Goal: Task Accomplishment & Management: Use online tool/utility

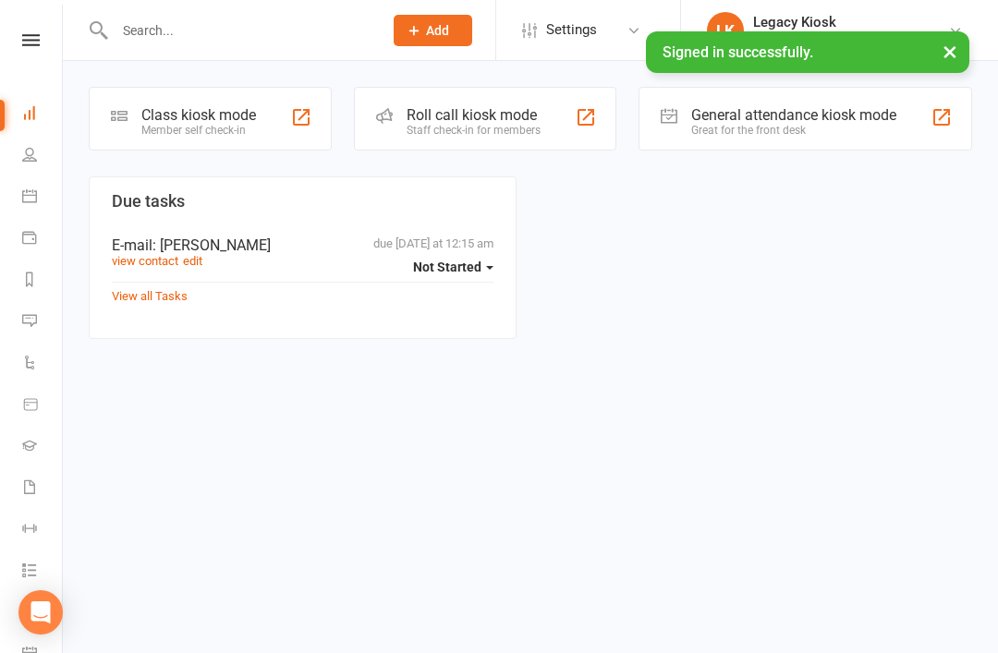
click at [211, 129] on div "Member self check-in" at bounding box center [198, 130] width 115 height 13
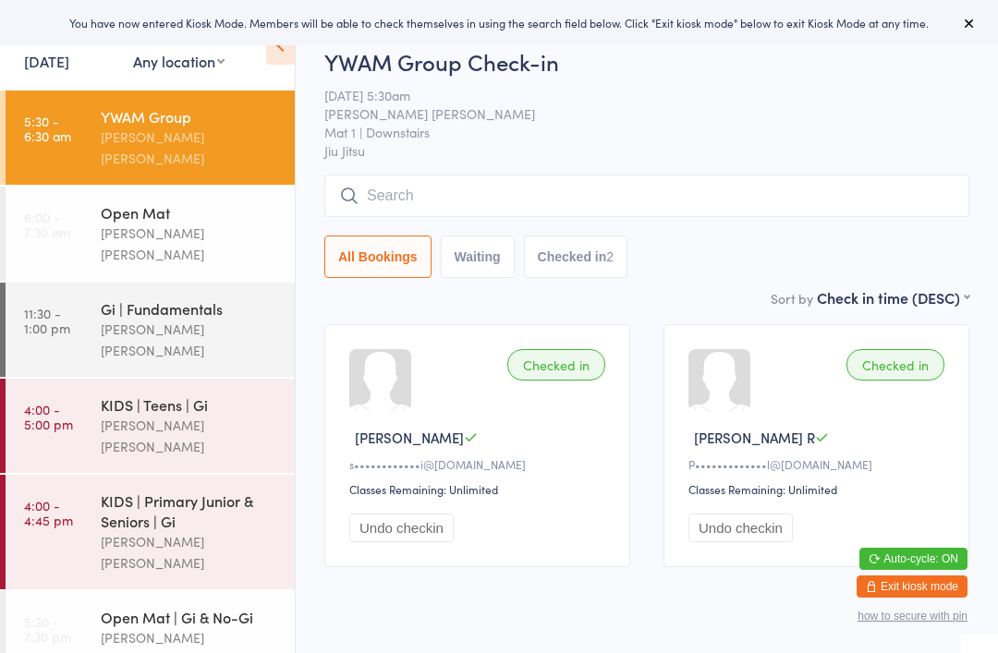
click at [542, 191] on input "search" at bounding box center [646, 196] width 645 height 42
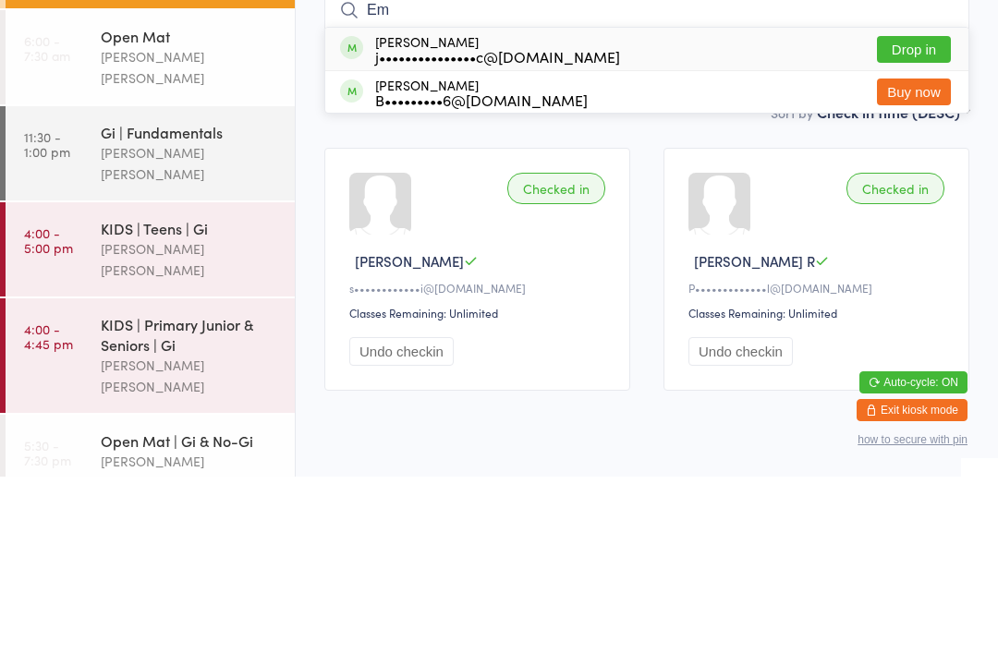
type input "E"
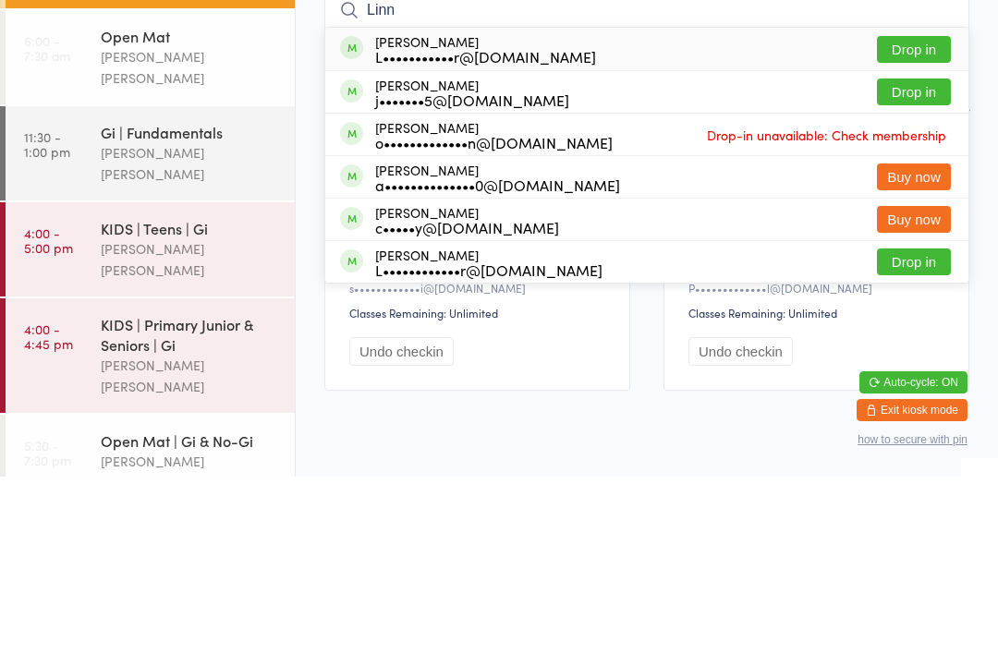
type input "Linn"
click at [746, 204] on div "Linn Söderberg L•••••••••••r@gmail.com Drop in" at bounding box center [646, 225] width 643 height 42
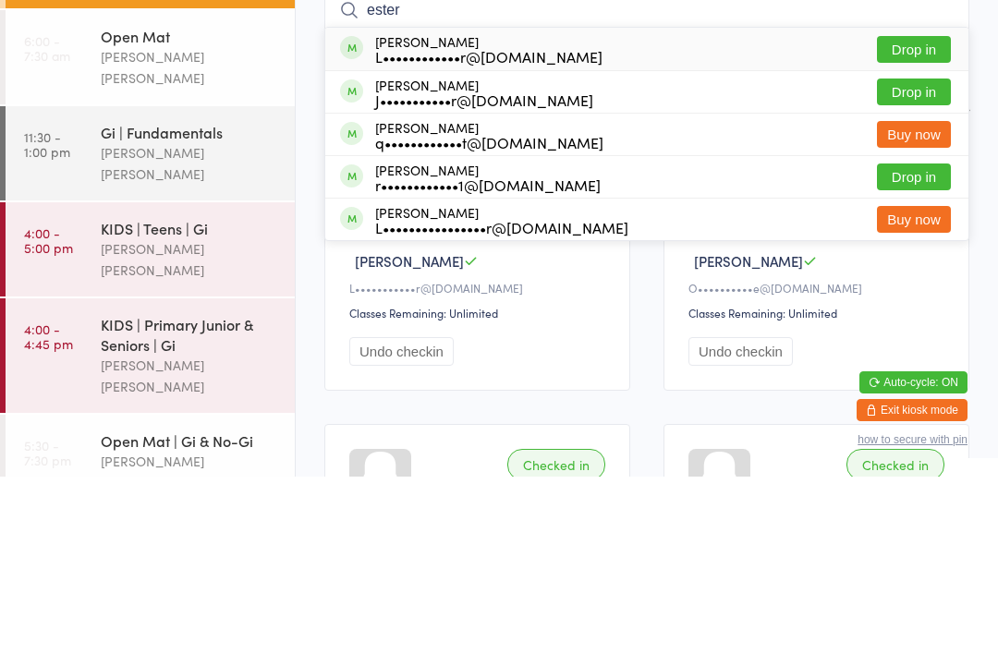
type input "ester"
click at [922, 212] on button "Drop in" at bounding box center [914, 225] width 74 height 27
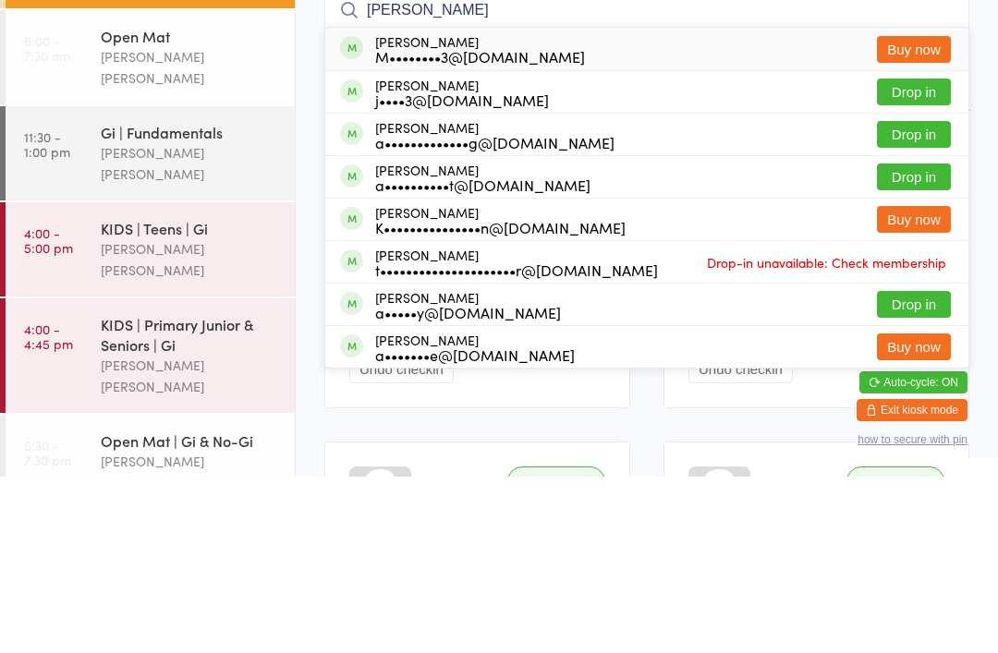
type input "aron"
click at [915, 297] on button "Drop in" at bounding box center [914, 310] width 74 height 27
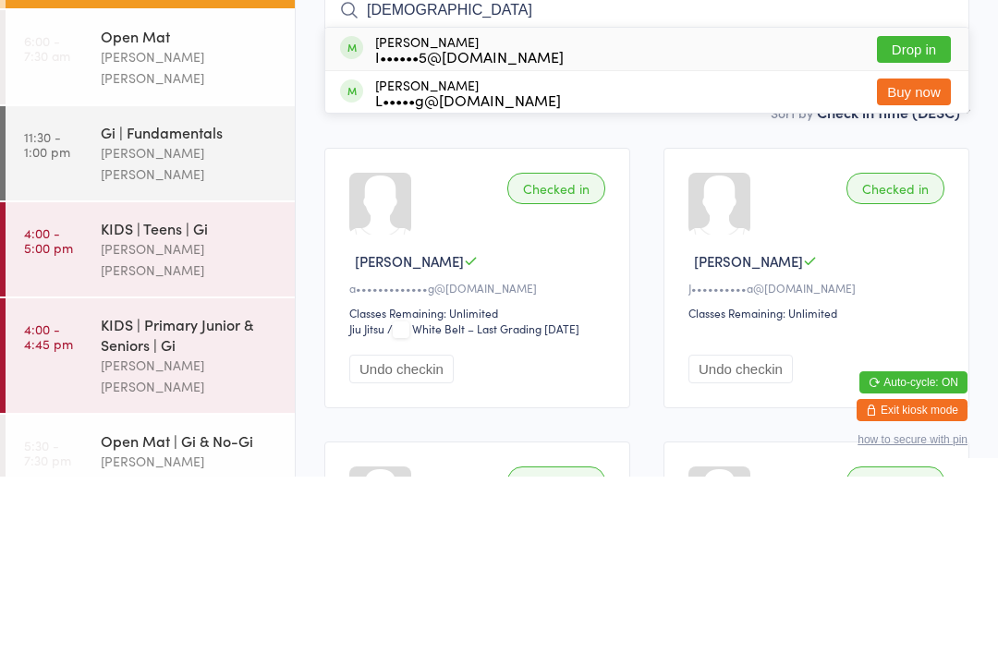
type input "isaa"
click at [508, 225] on div "I••••••5@gmail.com" at bounding box center [469, 232] width 188 height 15
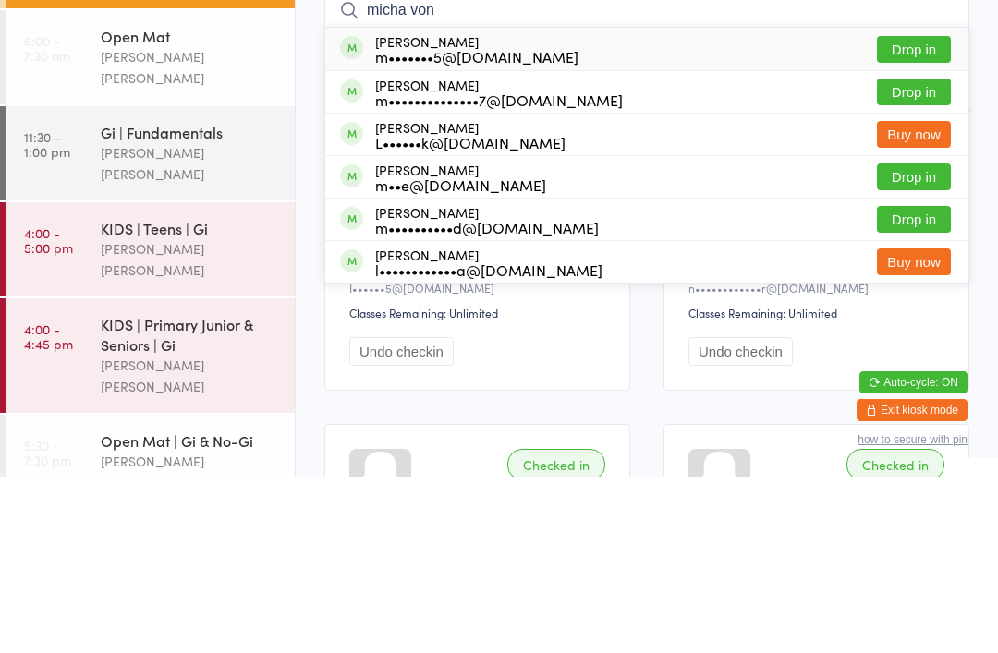
type input "micha von"
click at [922, 212] on button "Drop in" at bounding box center [914, 225] width 74 height 27
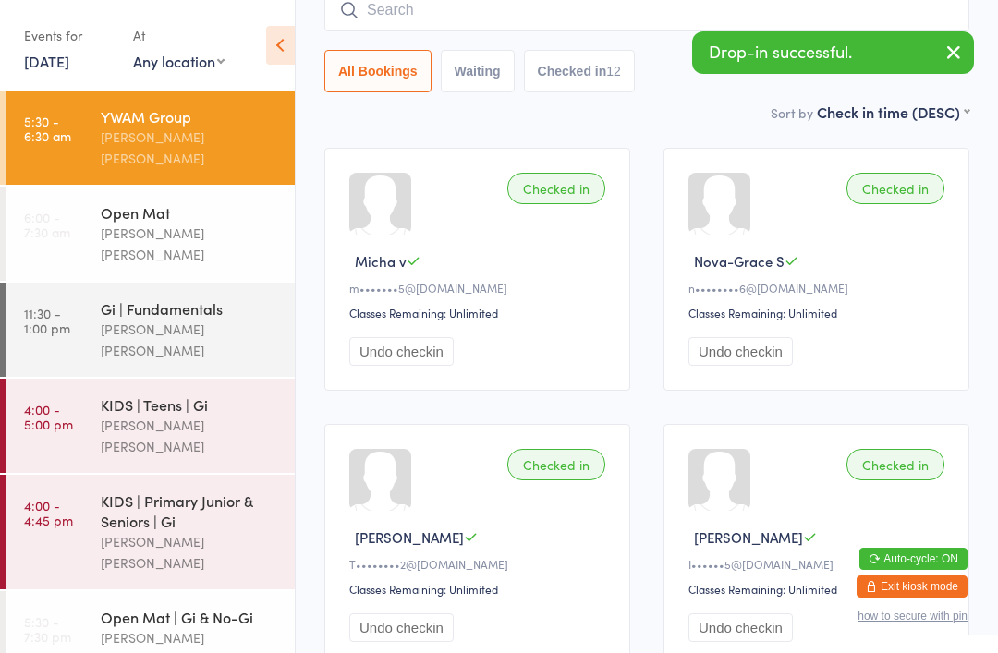
click at [508, 25] on input "search" at bounding box center [646, 10] width 645 height 42
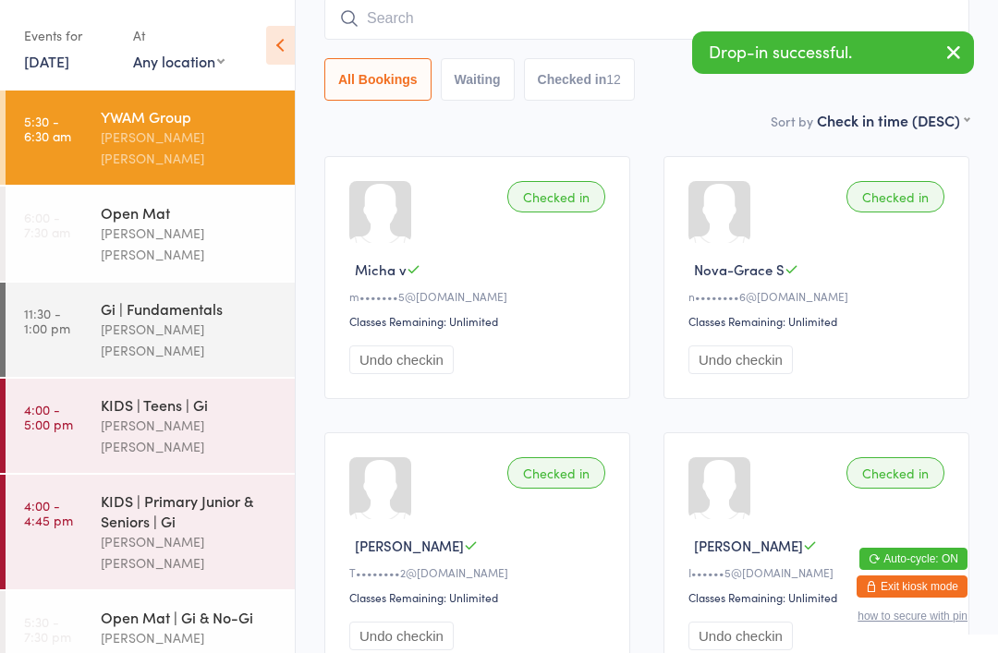
scroll to position [167, 0]
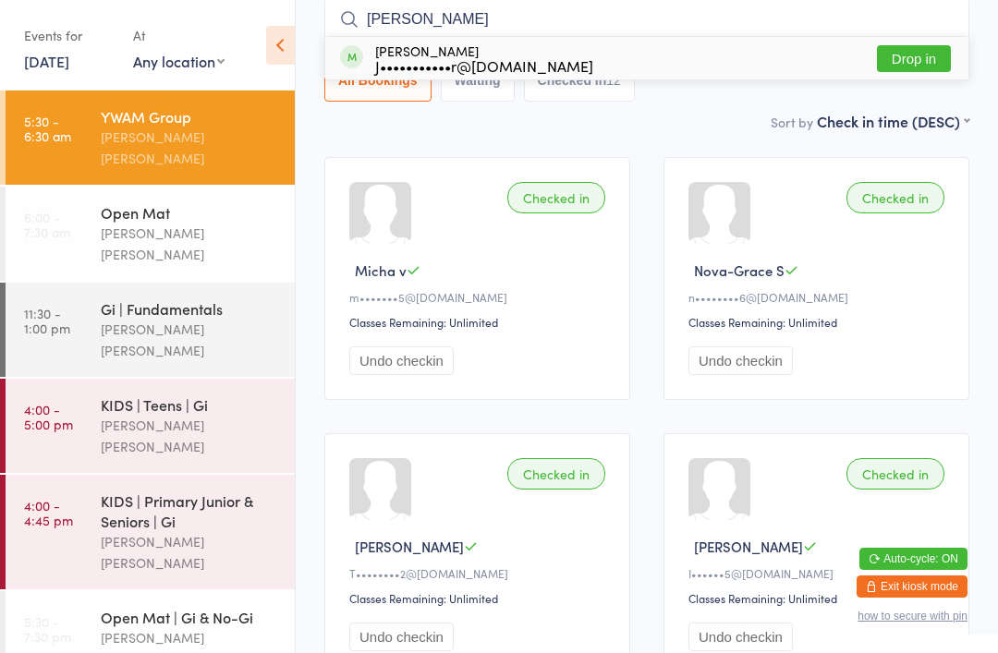
type input "Jeremy"
click at [912, 57] on button "Drop in" at bounding box center [914, 58] width 74 height 27
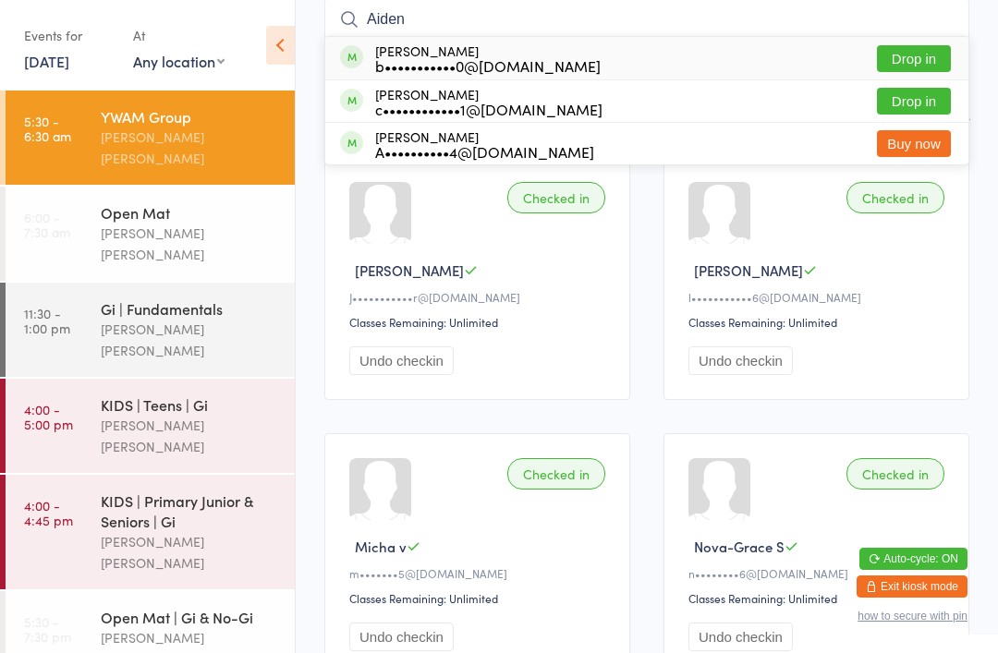
type input "Aiden"
click at [512, 66] on div "b•••••••••••0@gmail.com" at bounding box center [487, 65] width 225 height 15
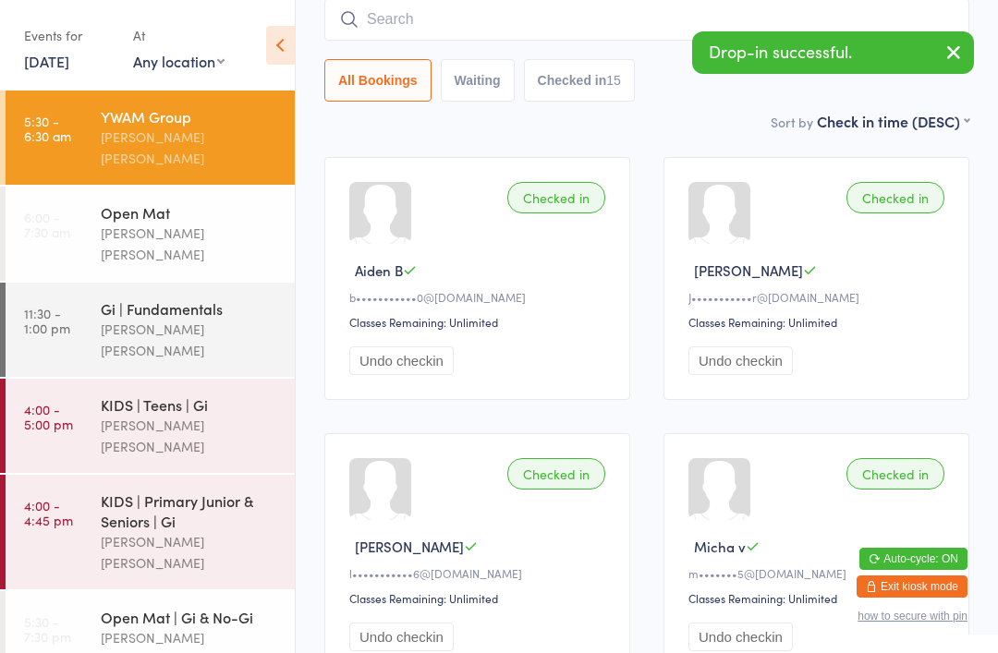
click at [506, 41] on input "search" at bounding box center [646, 19] width 645 height 42
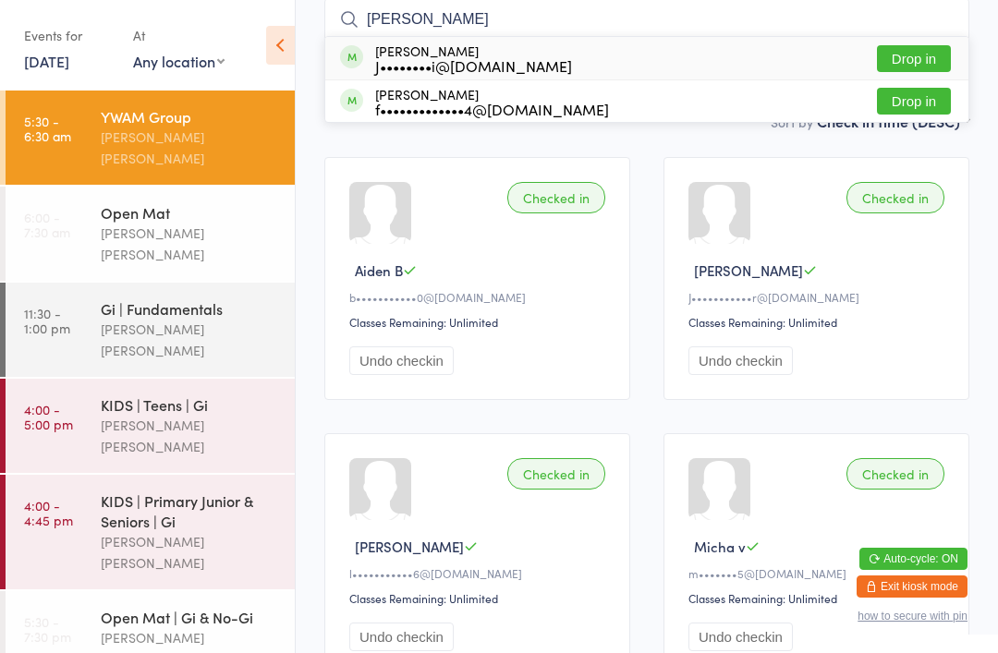
type input "Joshua"
click at [927, 98] on button "Drop in" at bounding box center [914, 101] width 74 height 27
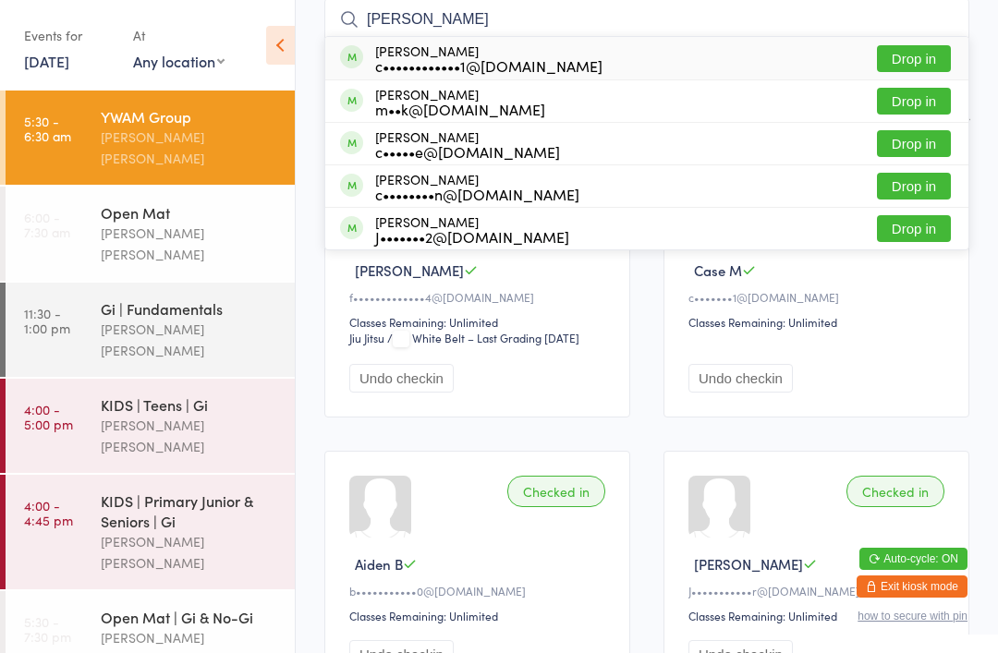
type input "chris"
click at [905, 188] on button "Drop in" at bounding box center [914, 186] width 74 height 27
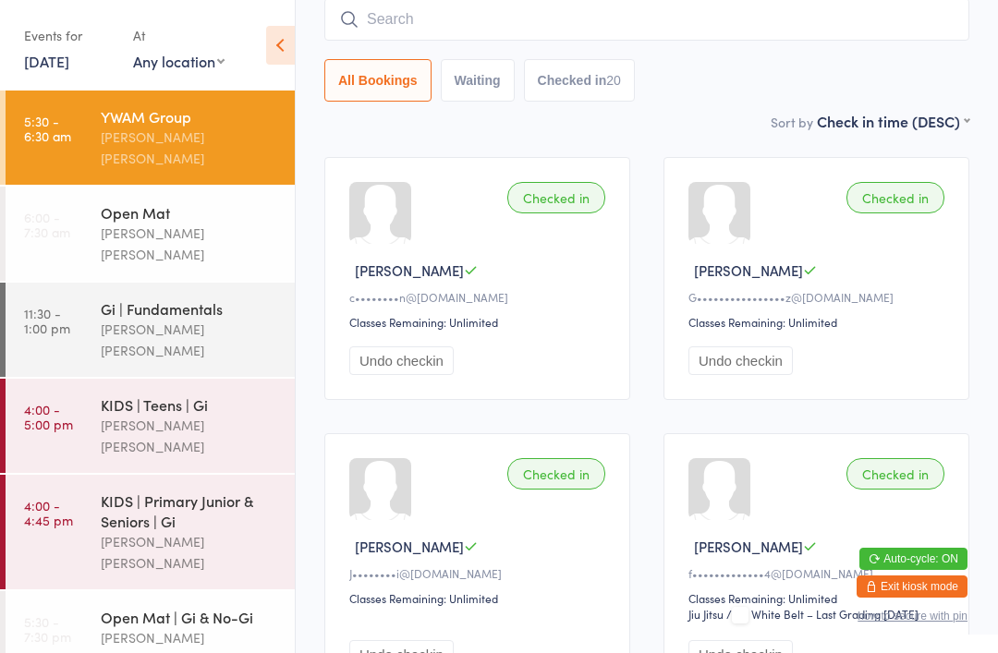
click at [194, 223] on div "Lucas Costa Santana" at bounding box center [190, 244] width 178 height 42
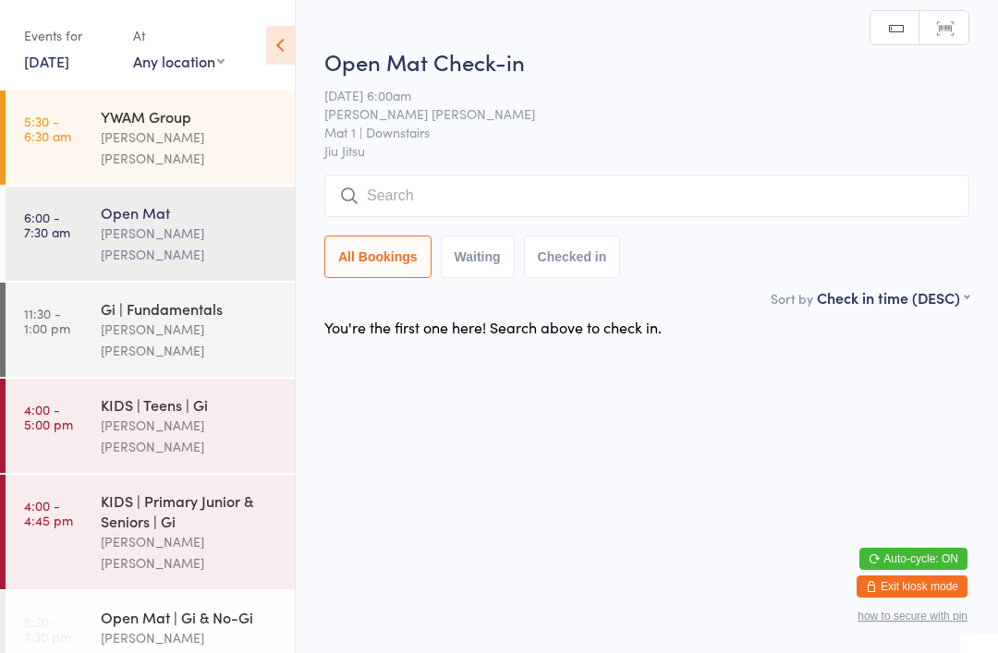
click at [463, 189] on input "search" at bounding box center [646, 196] width 645 height 42
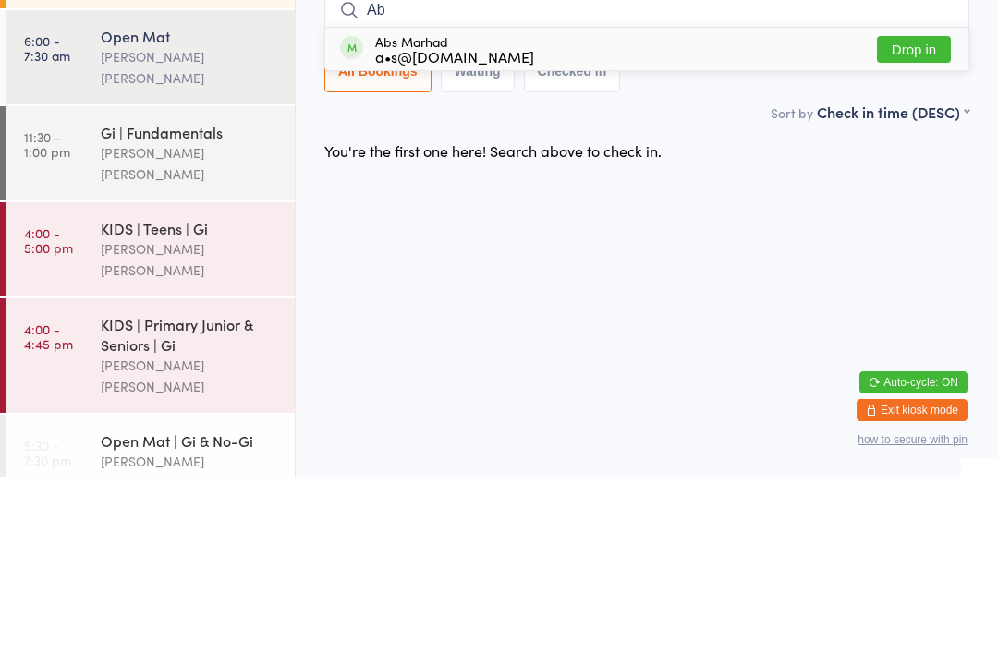
type input "Ab"
click at [685, 204] on div "Abs Marhad a•s@liftmoveplay.com Drop in" at bounding box center [646, 225] width 643 height 42
